Goal: Check status: Check status

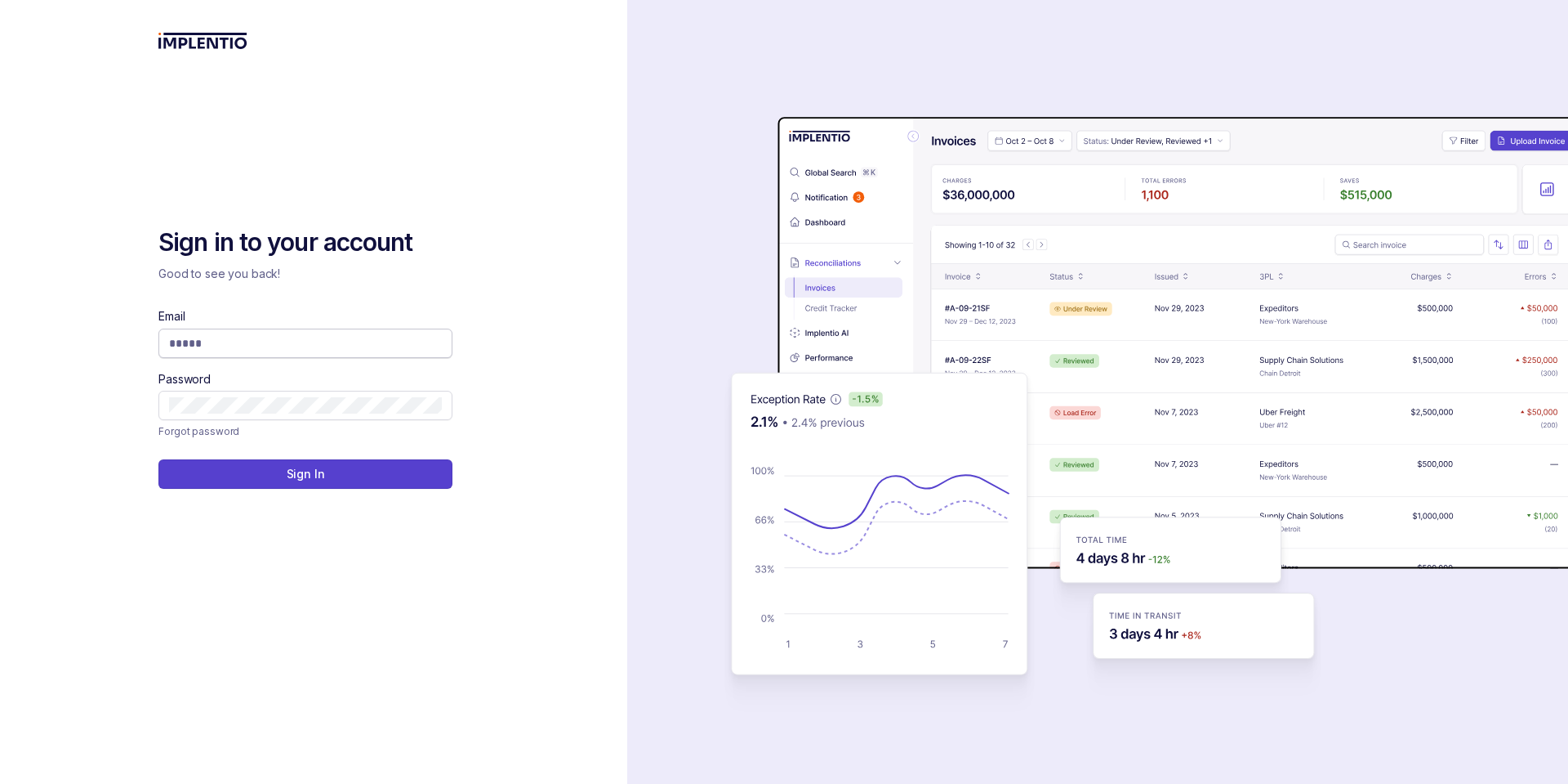
click at [225, 333] on span at bounding box center [305, 343] width 294 height 30
click at [223, 342] on input "Email" at bounding box center [305, 343] width 273 height 16
type input "**********"
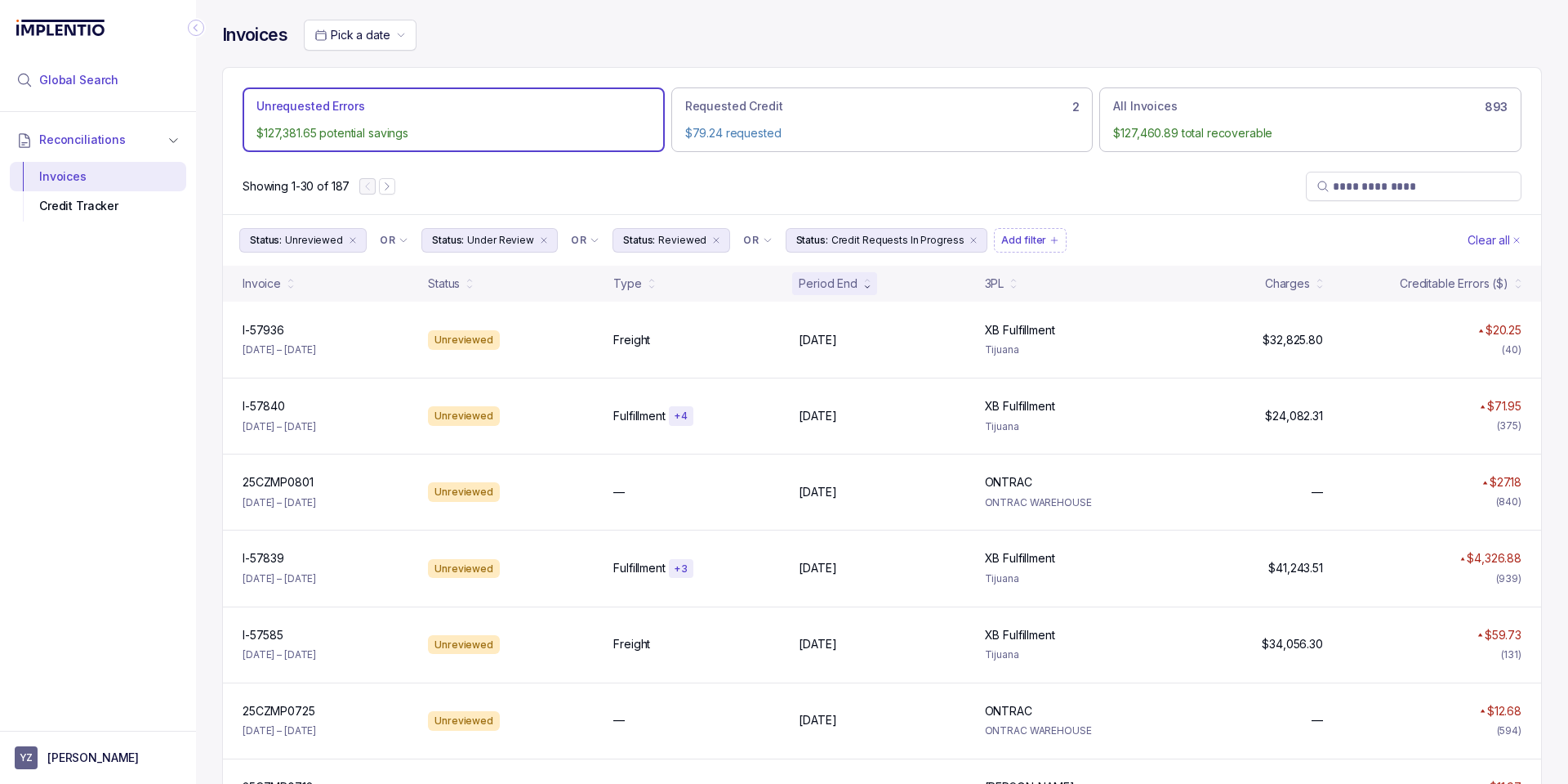
click at [54, 73] on span "Global Search" at bounding box center [78, 79] width 79 height 16
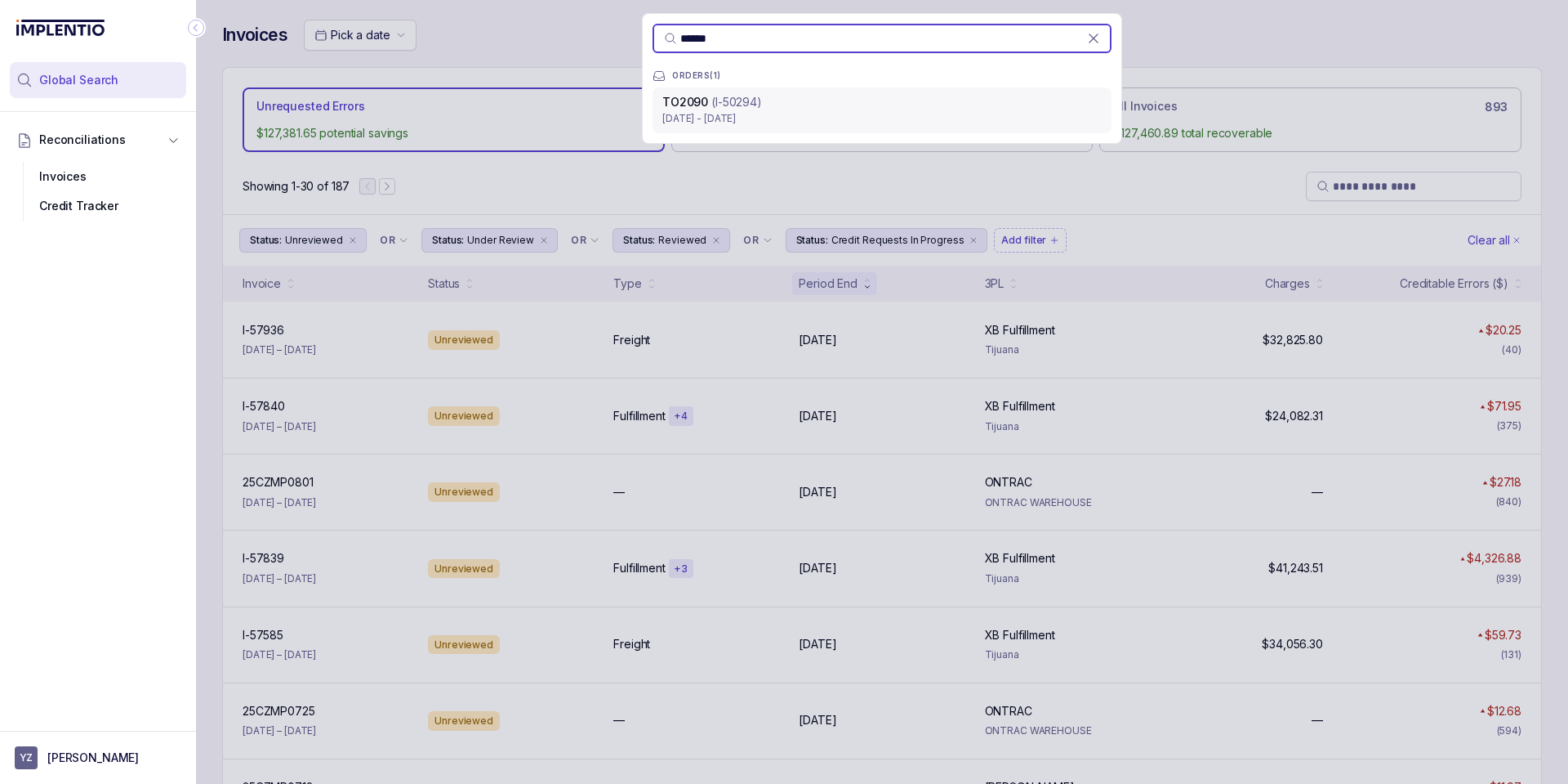
type input "******"
click at [816, 116] on p "[DATE] - [DATE]" at bounding box center [882, 118] width 440 height 16
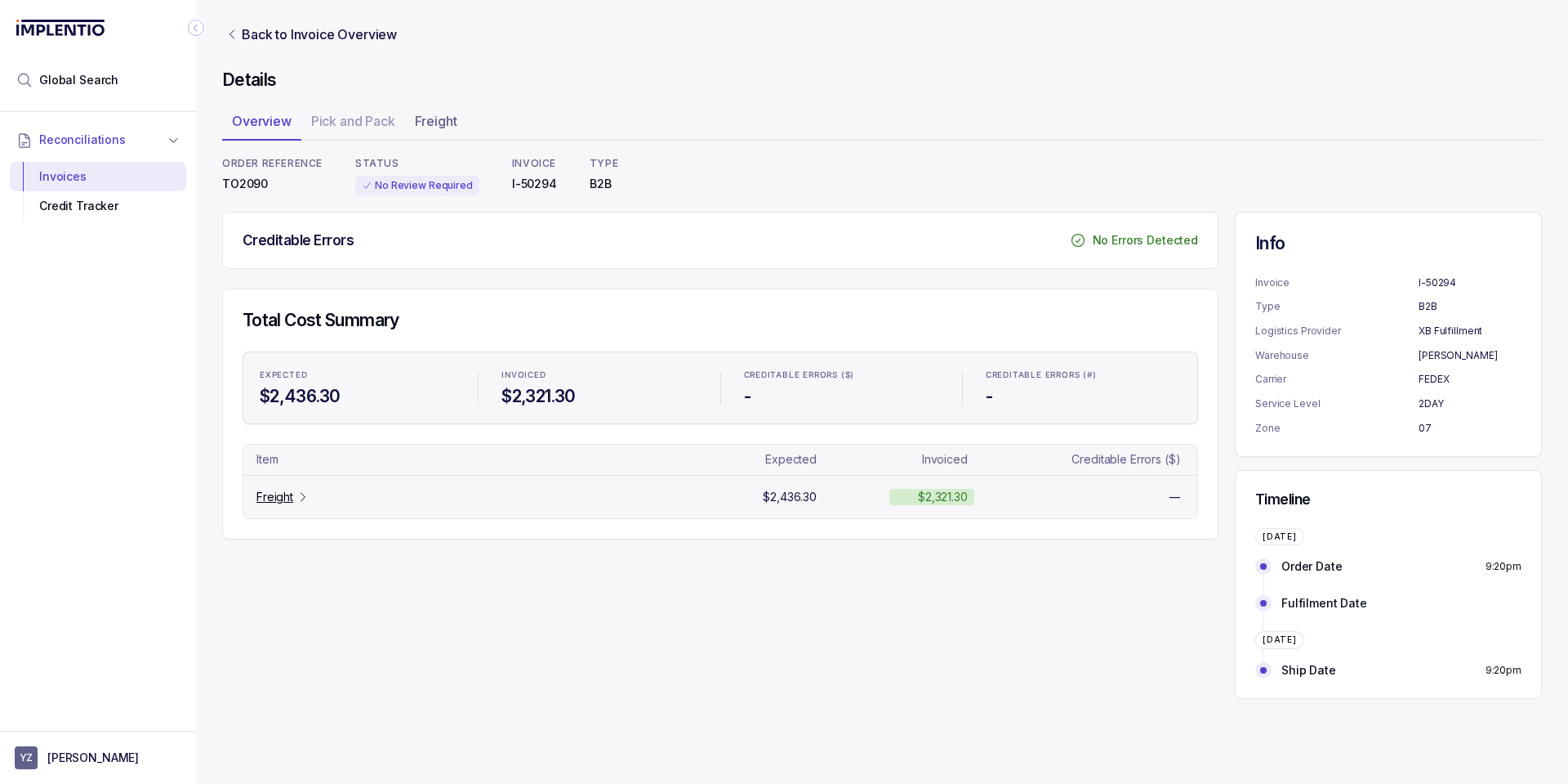
click at [272, 500] on p "Freight" at bounding box center [274, 496] width 37 height 16
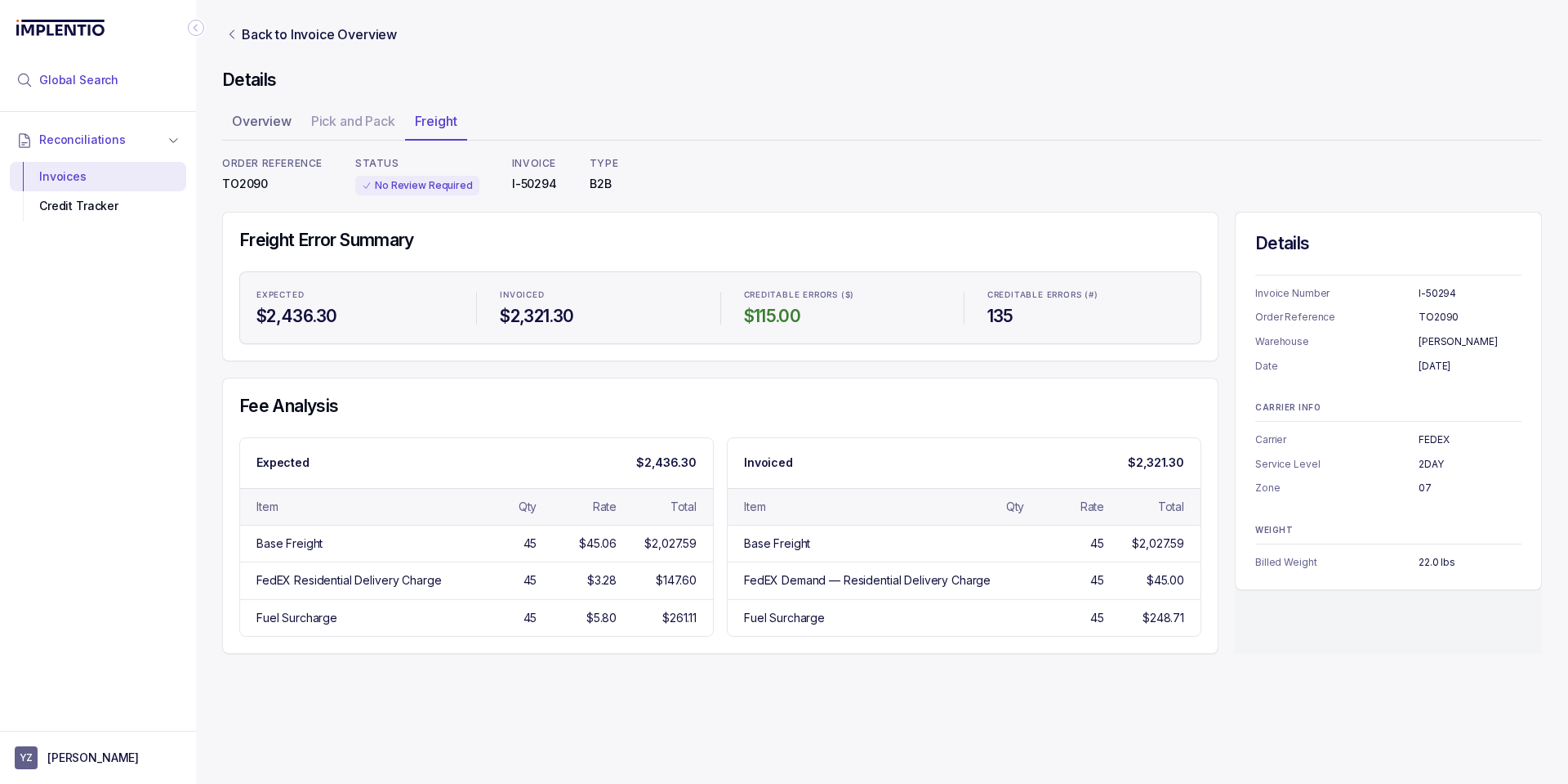
click at [86, 80] on span "Global Search" at bounding box center [78, 79] width 79 height 16
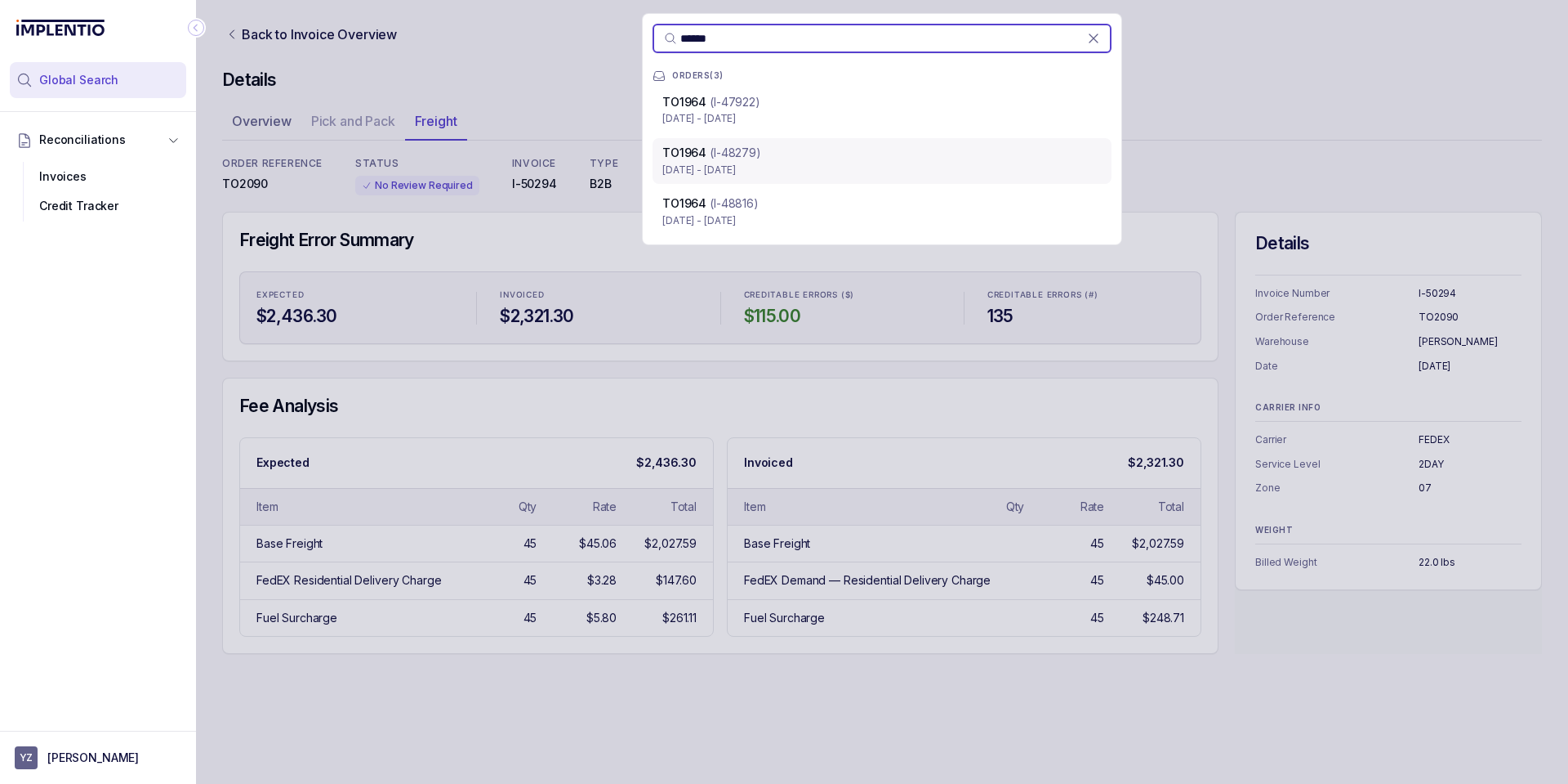
type input "******"
click at [788, 155] on div "TO1964 (I-48279)" at bounding box center [882, 152] width 440 height 16
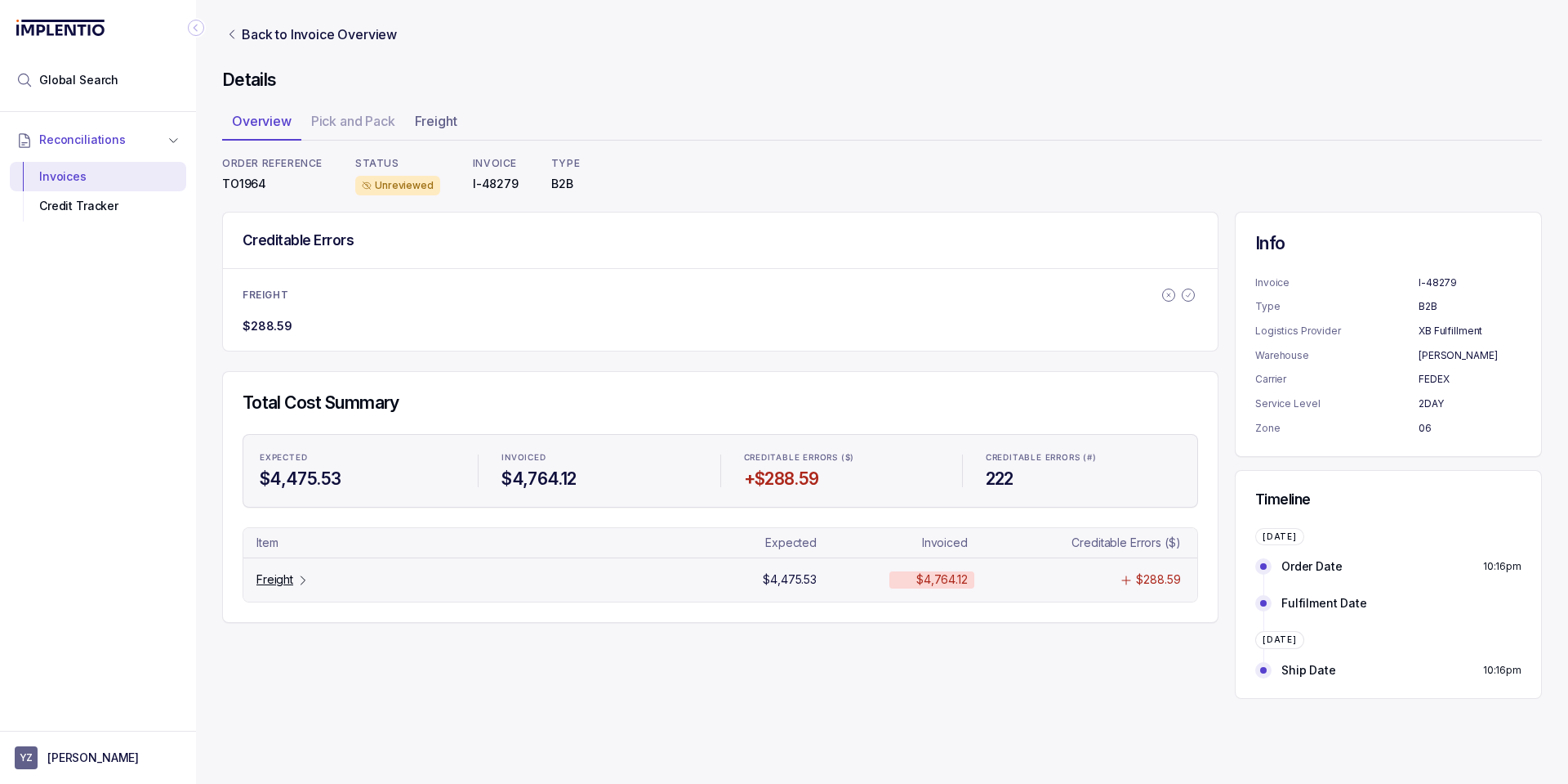
click at [267, 571] on p "Freight" at bounding box center [274, 579] width 37 height 16
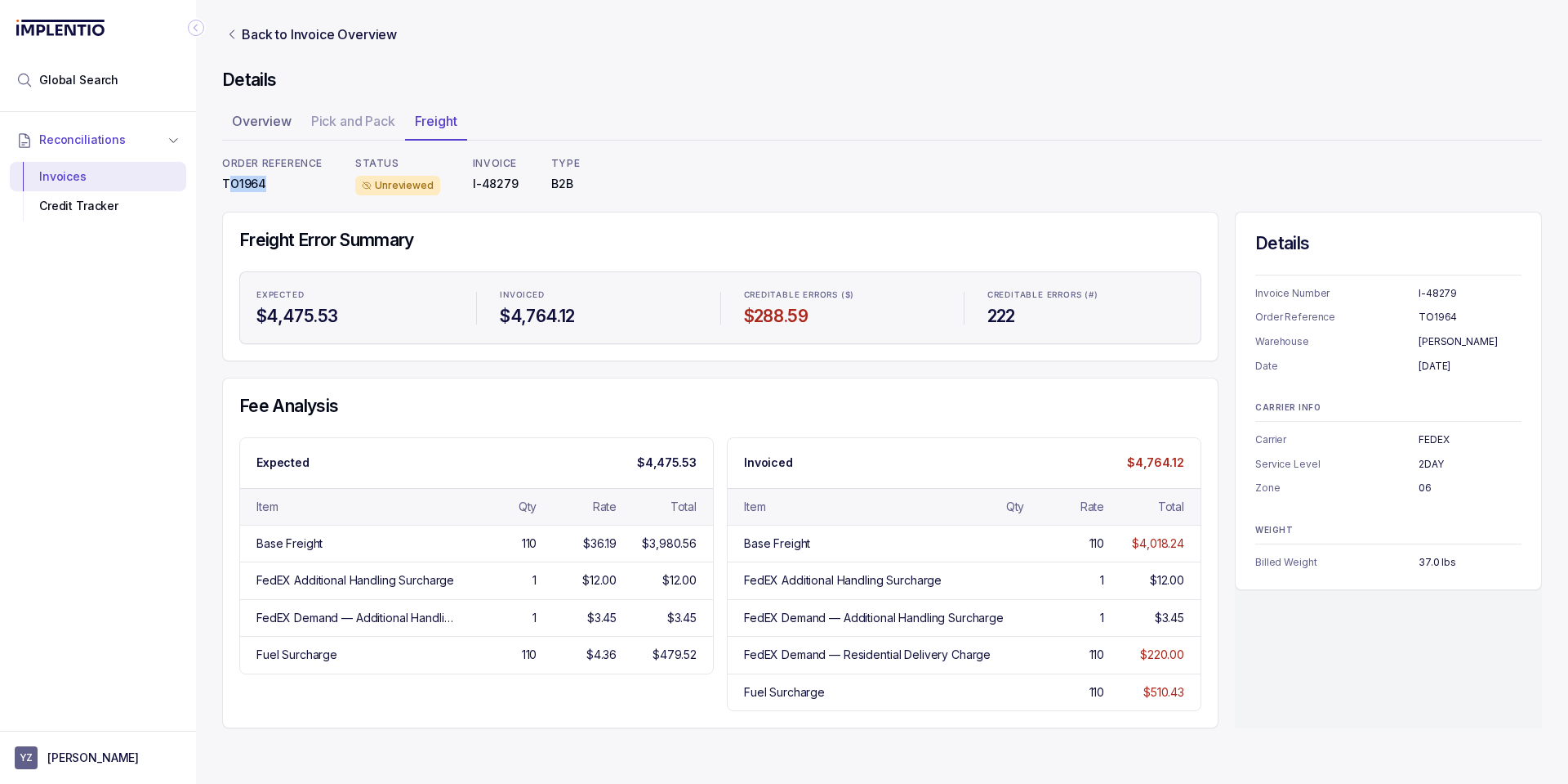
drag, startPoint x: 230, startPoint y: 182, endPoint x: 272, endPoint y: 181, distance: 42.0
click at [269, 181] on p "TO1964" at bounding box center [272, 183] width 100 height 16
click at [275, 180] on p "TO1964" at bounding box center [272, 183] width 100 height 16
click at [839, 549] on div "Base Freight" at bounding box center [884, 543] width 280 height 16
drag, startPoint x: 752, startPoint y: 463, endPoint x: 811, endPoint y: 467, distance: 59.1
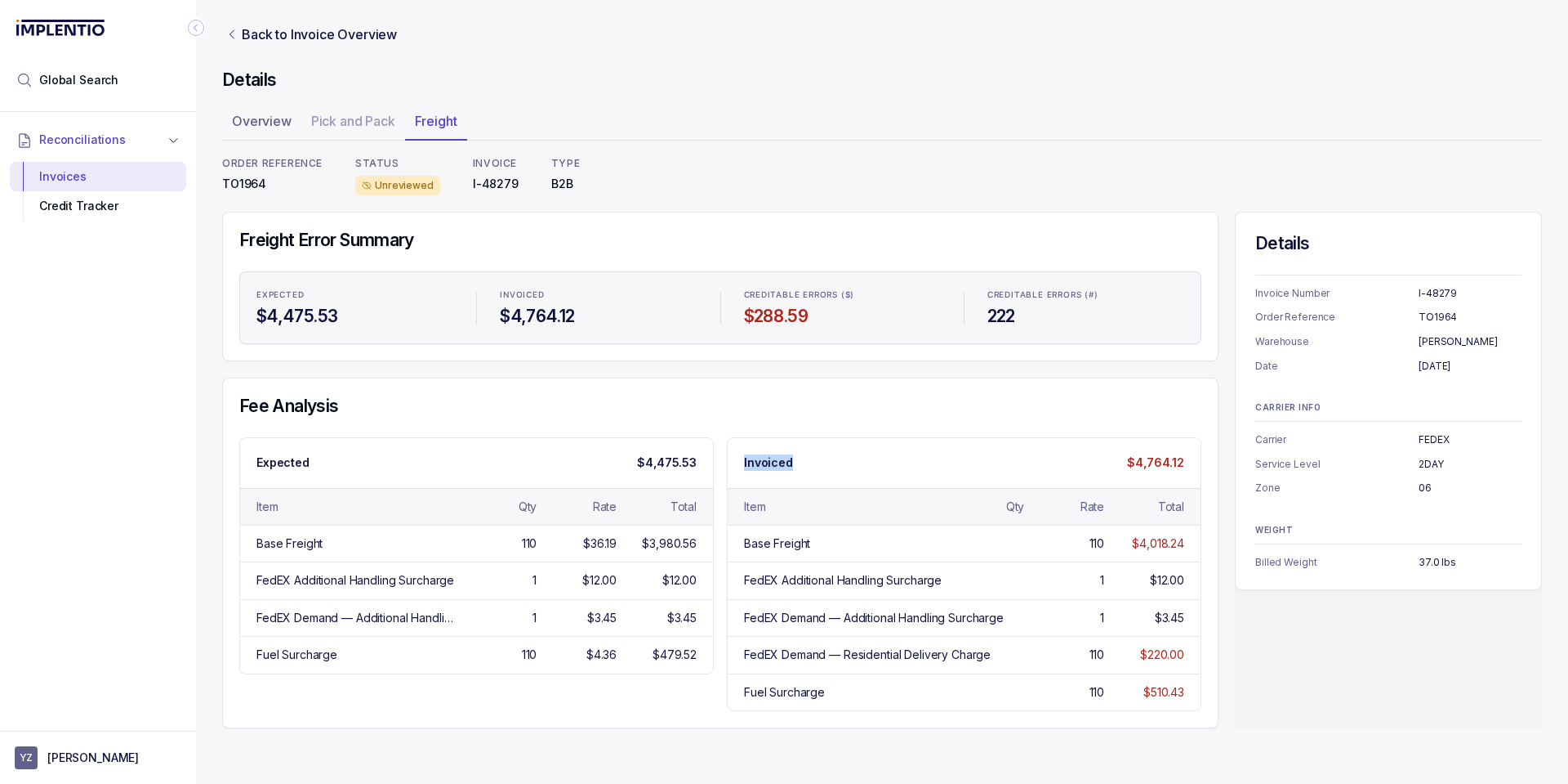
click at [811, 467] on div "Invoiced $4,764.12" at bounding box center [964, 463] width 473 height 49
click at [870, 548] on div "Base Freight" at bounding box center [884, 543] width 280 height 16
drag, startPoint x: 742, startPoint y: 654, endPoint x: 1192, endPoint y: 655, distance: 450.0
click at [1192, 655] on div "FedEX Demand — Residential Delivery Charge 110 $220.00" at bounding box center [964, 654] width 473 height 37
click at [987, 660] on div "FedEX Demand — Residential Delivery Charge" at bounding box center [868, 654] width 247 height 16
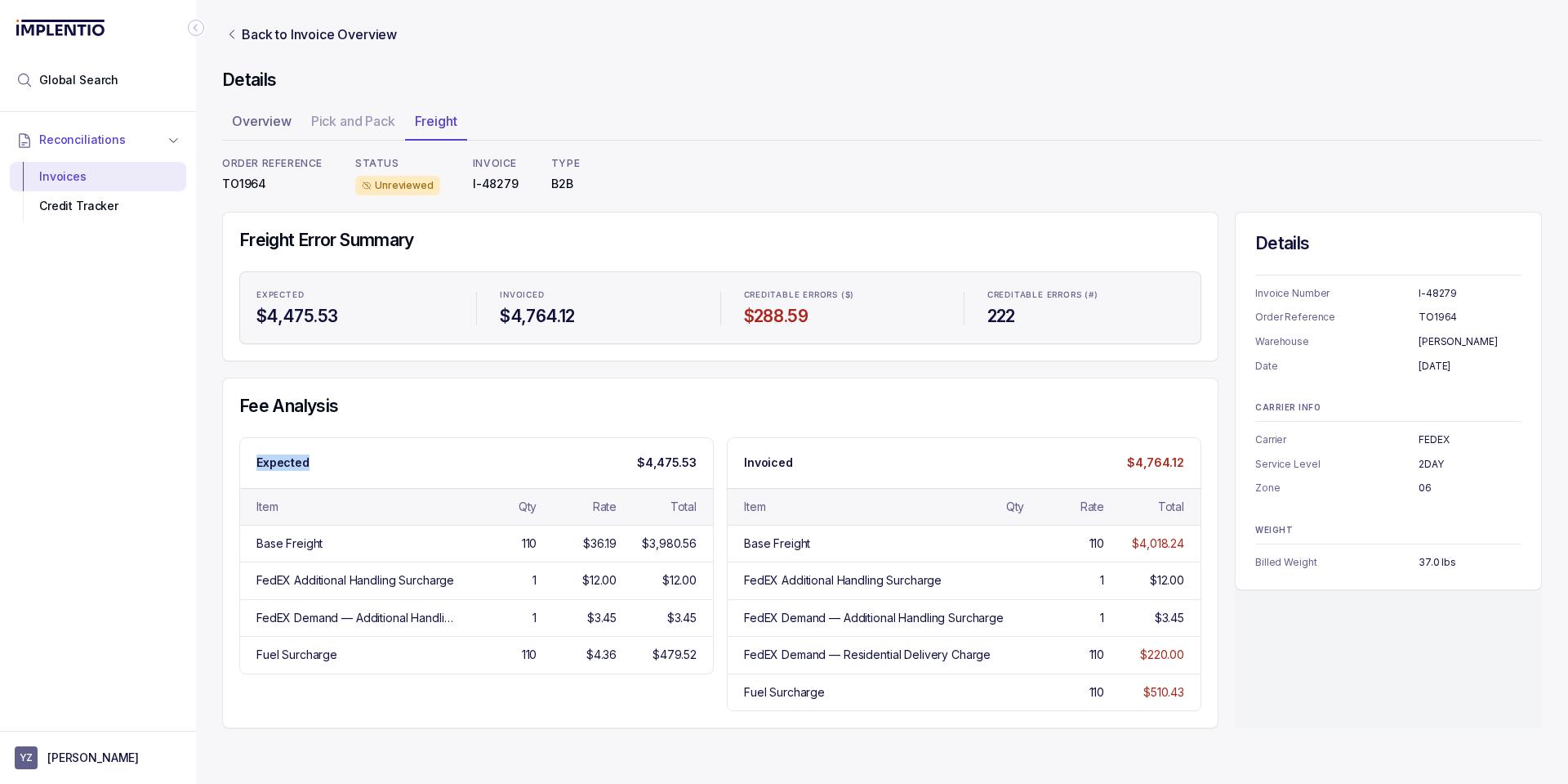
drag, startPoint x: 256, startPoint y: 462, endPoint x: 522, endPoint y: 466, distance: 266.0
click at [343, 468] on div "Expected $4,475.53" at bounding box center [476, 463] width 473 height 49
click at [116, 172] on div "Invoices" at bounding box center [98, 176] width 151 height 30
